Goal: Obtain resource: Download file/media

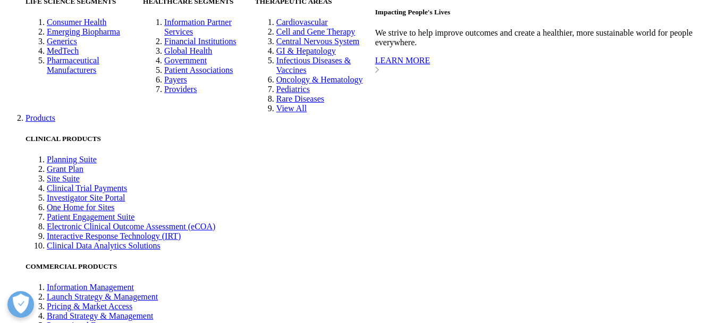
scroll to position [1806, 0]
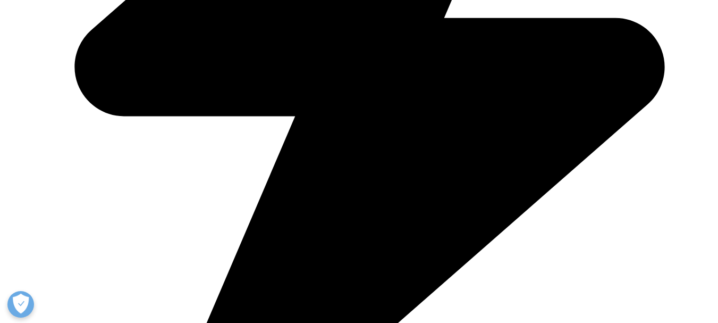
type input "[PERSON_NAME]"
type input "[EMAIL_ADDRESS][DOMAIN_NAME]"
select select "India"
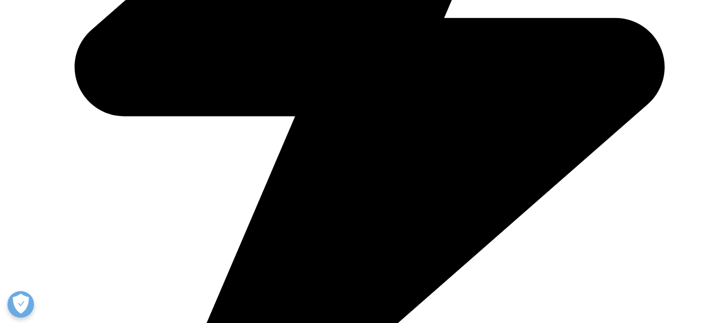
scroll to position [0, 63]
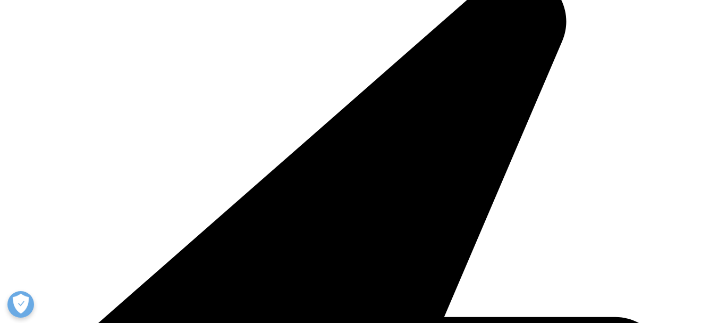
drag, startPoint x: 144, startPoint y: 105, endPoint x: 199, endPoint y: 107, distance: 55.9
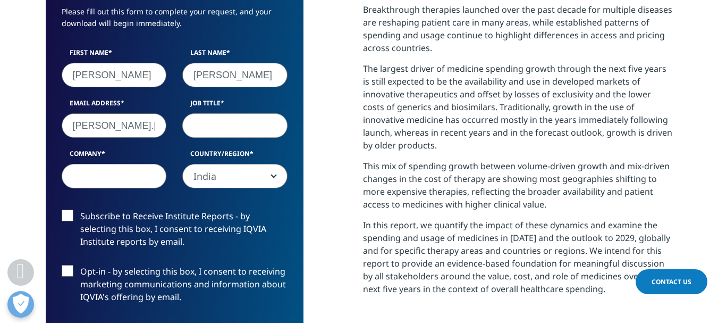
scroll to position [611, 628]
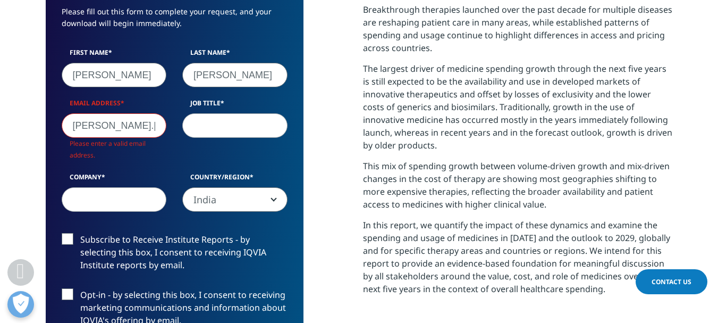
type input "[PERSON_NAME][EMAIL_ADDRESS][DOMAIN_NAME]"
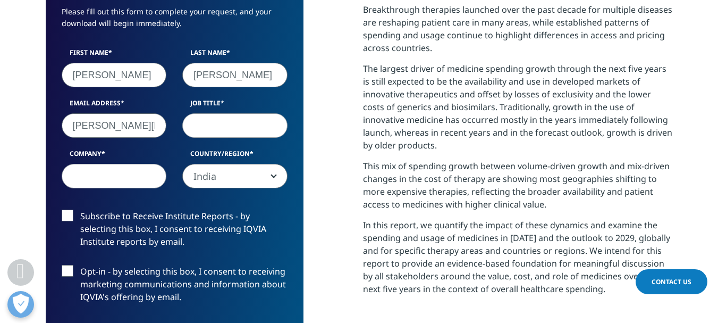
scroll to position [588, 628]
click at [225, 113] on input "Job Title" at bounding box center [234, 125] width 105 height 24
type input "Senior Consultant"
click at [153, 164] on input "Company" at bounding box center [114, 176] width 105 height 24
type input "PharmaACE Analytics"
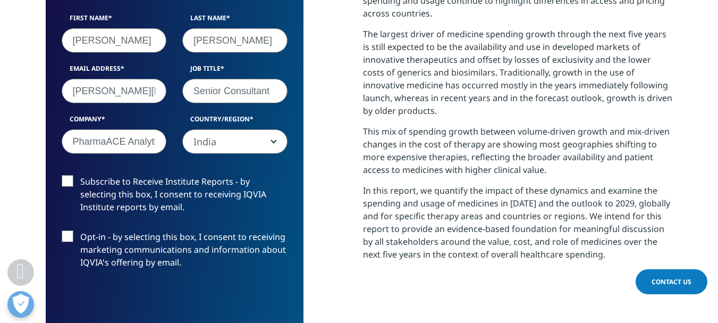
scroll to position [638, 0]
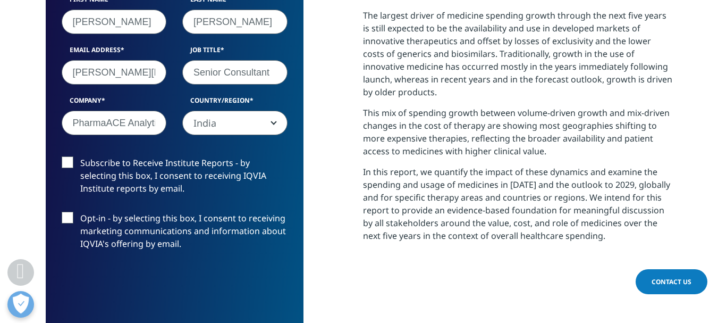
click at [70, 156] on label "Subscribe to Receive Institute Reports - by selecting this box, I consent to re…" at bounding box center [175, 178] width 226 height 44
click at [80, 156] on input "Subscribe to Receive Institute Reports - by selecting this box, I consent to re…" at bounding box center [80, 156] width 0 height 0
click at [69, 212] on label "Opt-in - by selecting this box, I consent to receiving marketing communications…" at bounding box center [175, 234] width 226 height 44
click at [80, 212] on input "Opt-in - by selecting this box, I consent to receiving marketing communications…" at bounding box center [80, 212] width 0 height 0
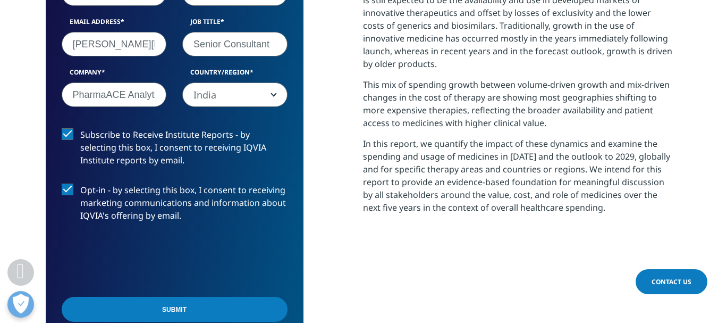
scroll to position [691, 0]
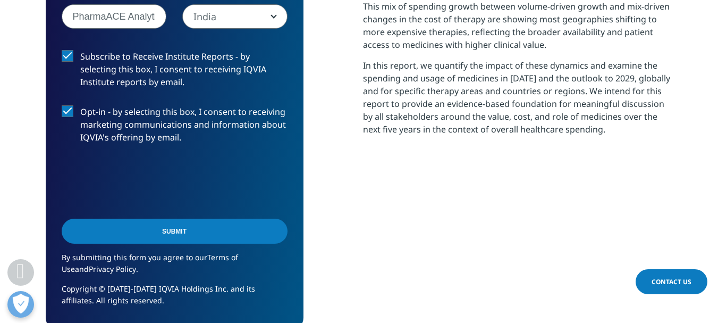
click at [164, 219] on input "Submit" at bounding box center [175, 231] width 226 height 25
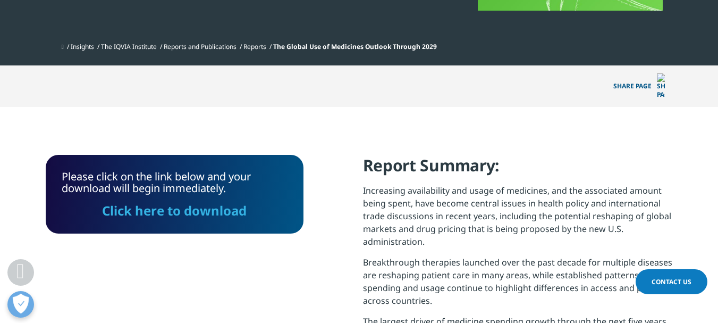
scroll to position [327, 0]
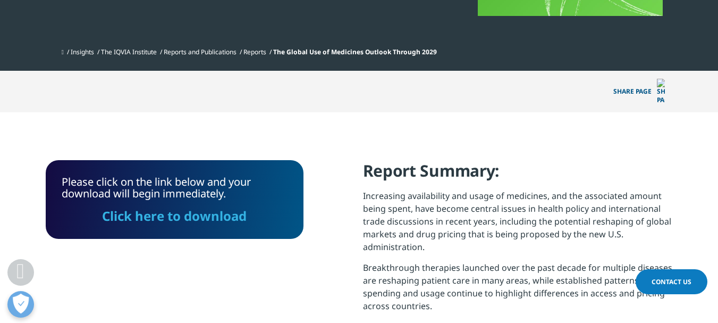
click at [208, 207] on link "Click here to download" at bounding box center [174, 216] width 145 height 18
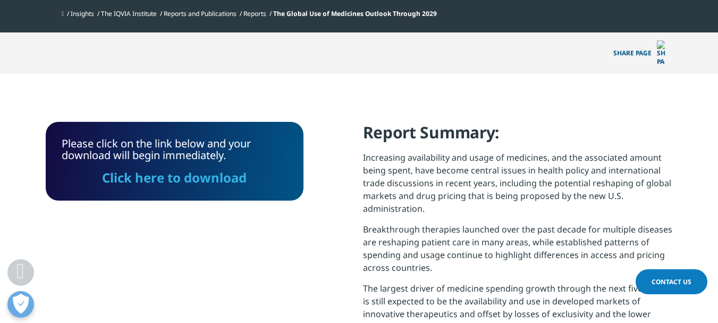
scroll to position [380, 0]
